Goal: Navigation & Orientation: Find specific page/section

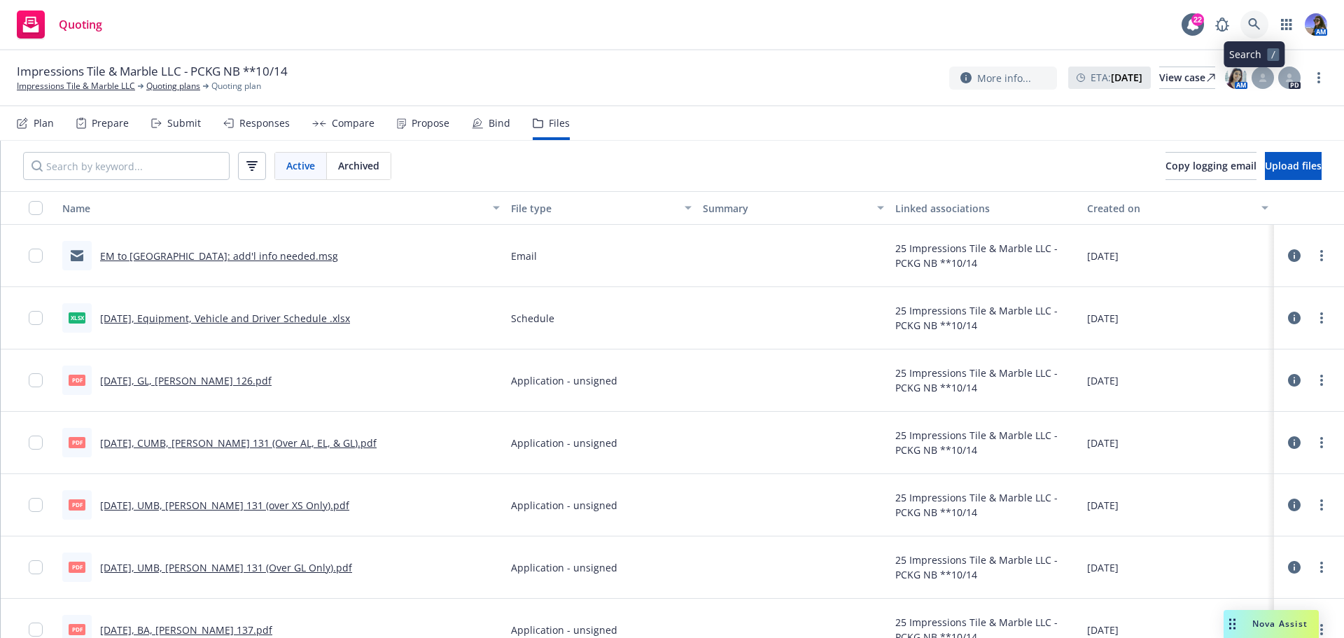
click at [1264, 20] on link at bounding box center [1254, 25] width 28 height 28
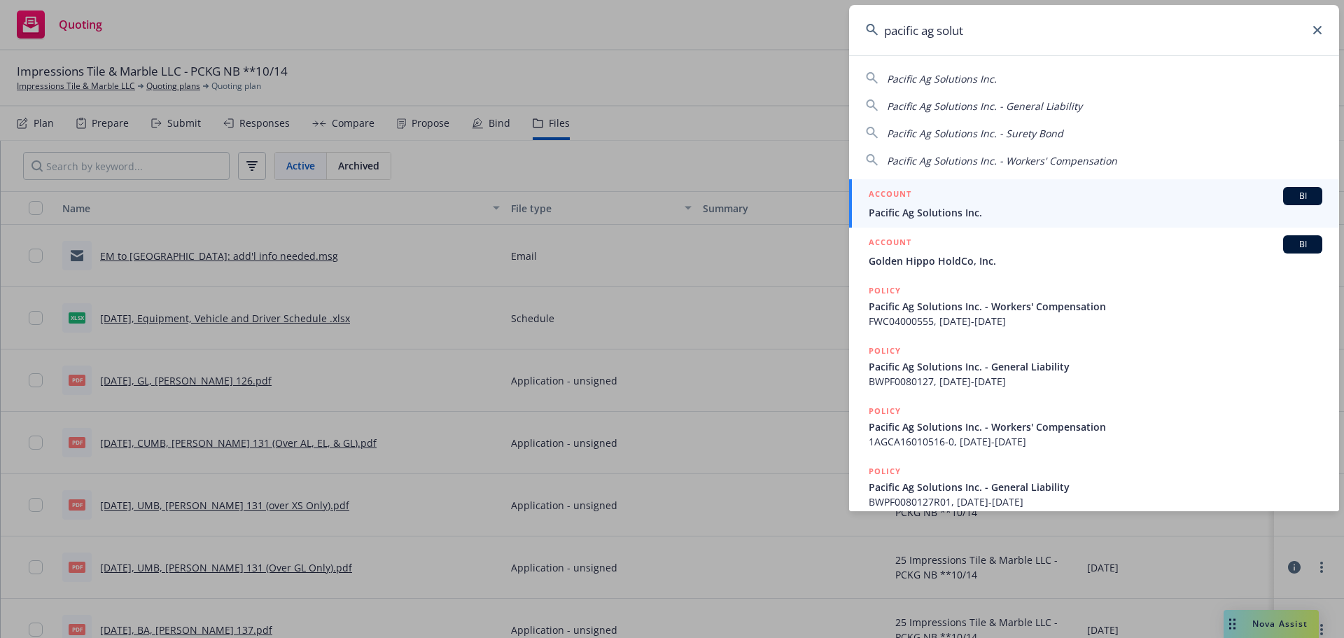
type input "pacific ag solut"
click at [960, 208] on span "Pacific Ag Solutions Inc." at bounding box center [1096, 212] width 454 height 15
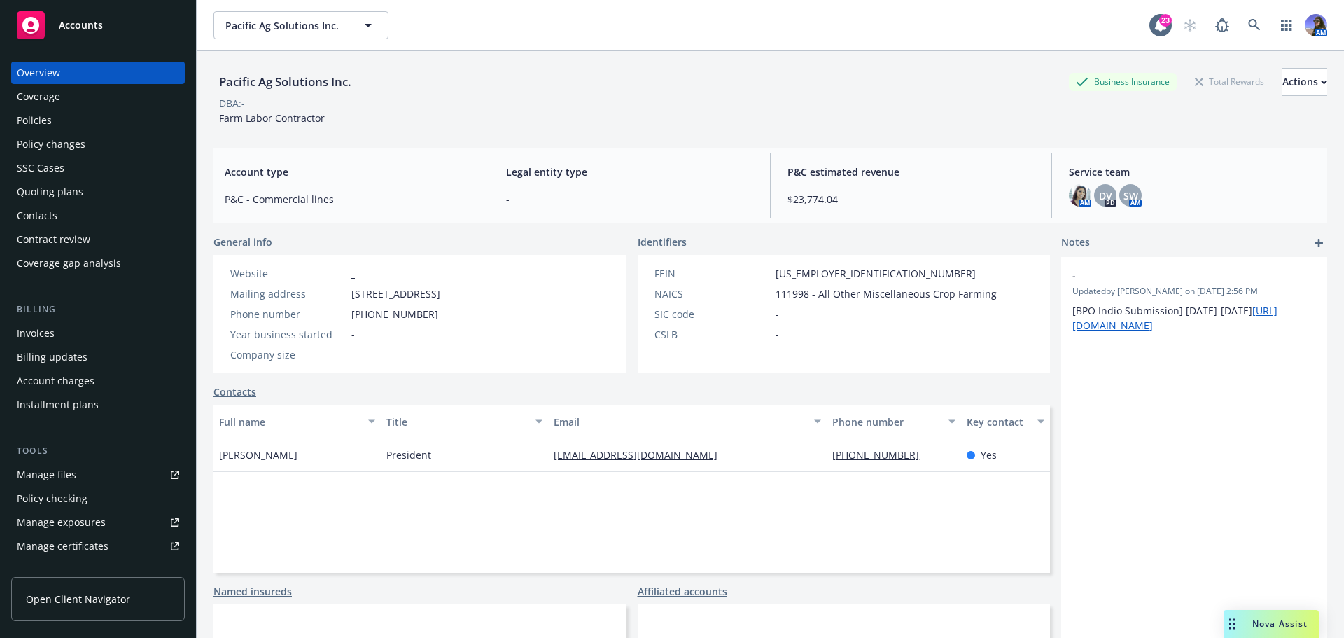
click at [40, 122] on div "Policies" at bounding box center [34, 120] width 35 height 22
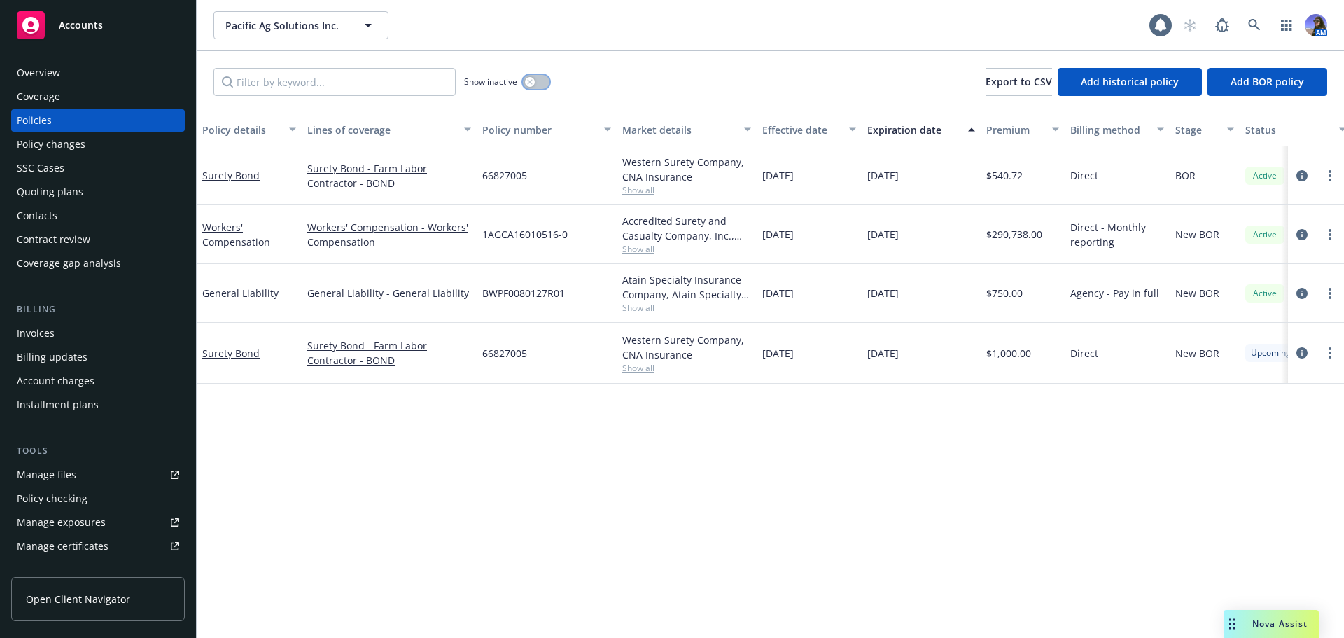
click at [540, 81] on button "button" at bounding box center [536, 82] width 27 height 14
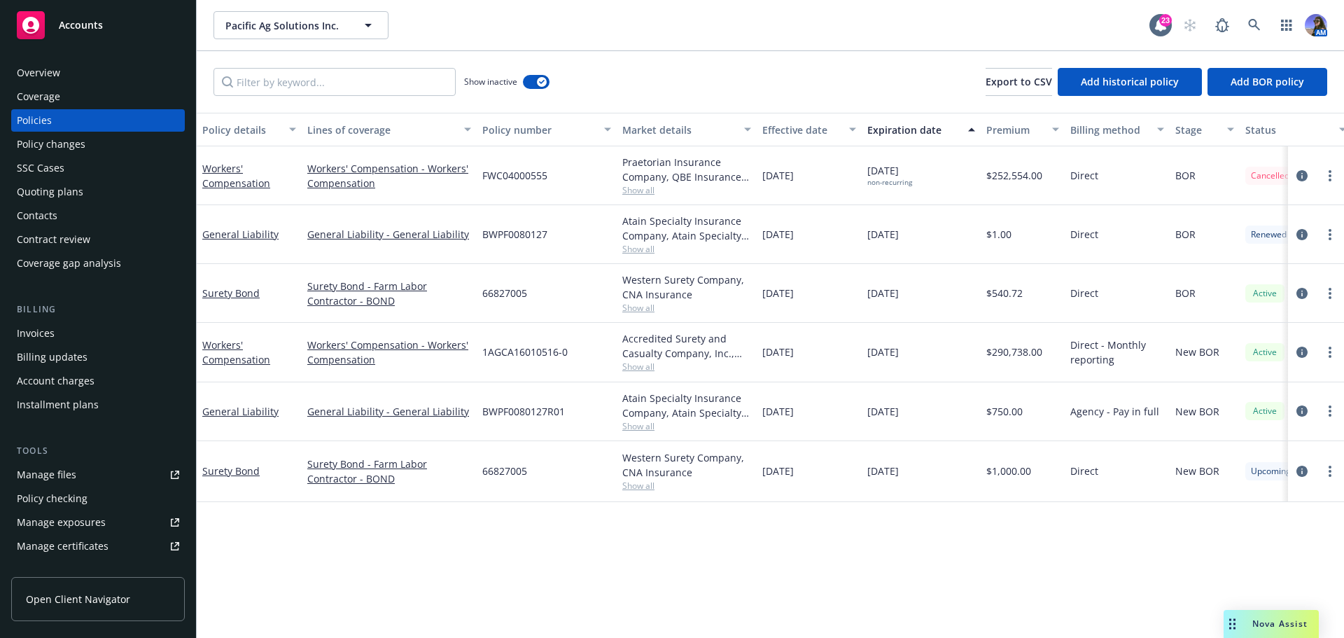
click at [16, 74] on link "Overview" at bounding box center [98, 73] width 174 height 22
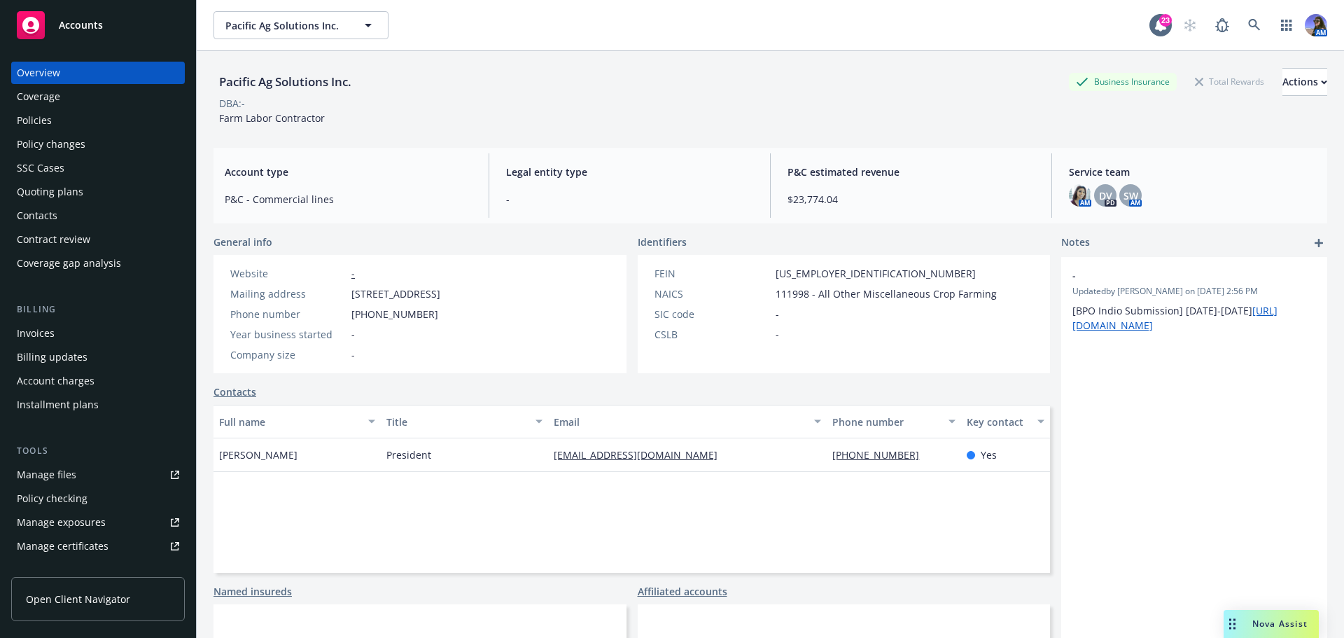
click at [53, 192] on div "Quoting plans" at bounding box center [50, 192] width 67 height 22
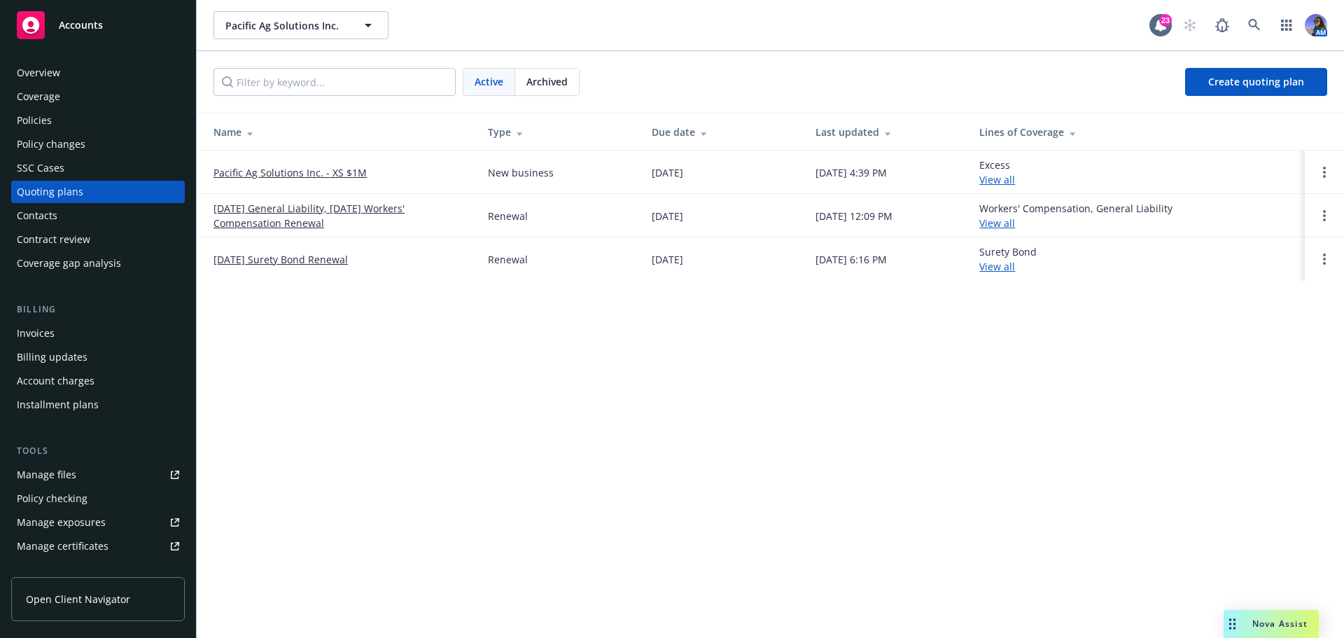
click at [239, 177] on link "Pacific Ag Solutions Inc. - XS $1M" at bounding box center [290, 172] width 153 height 15
